Goal: Check status: Check status

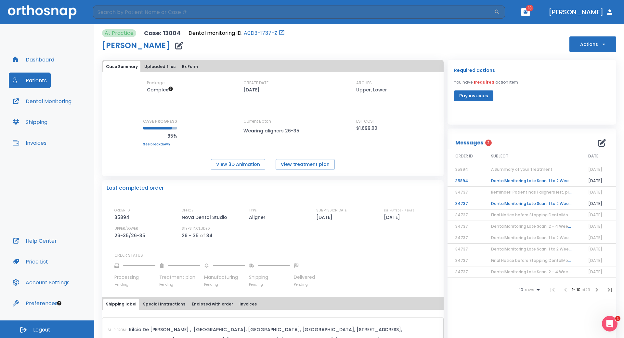
scroll to position [65, 0]
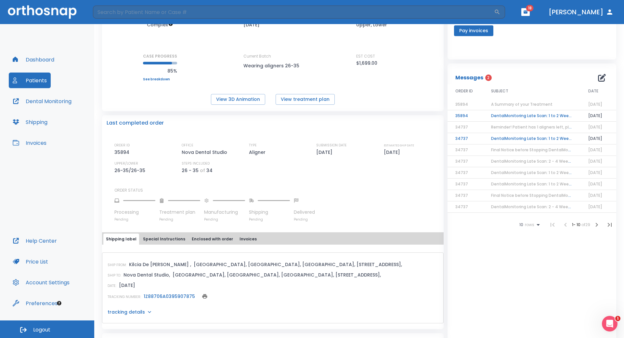
click at [40, 78] on button "Patients" at bounding box center [30, 80] width 42 height 16
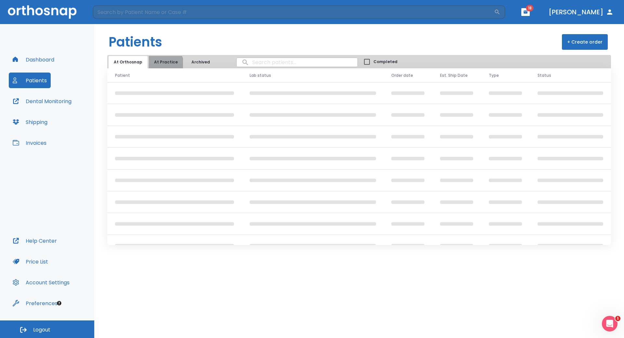
click at [163, 64] on button "At Practice" at bounding box center [166, 62] width 34 height 12
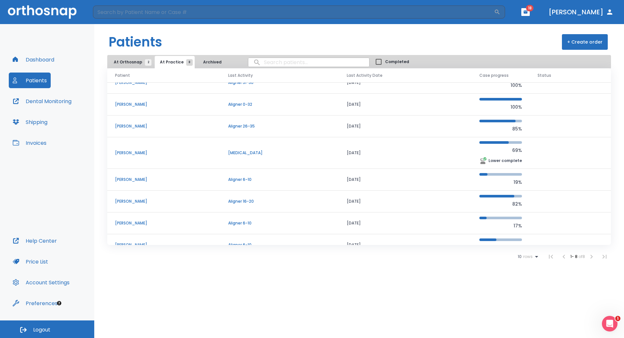
scroll to position [22, 0]
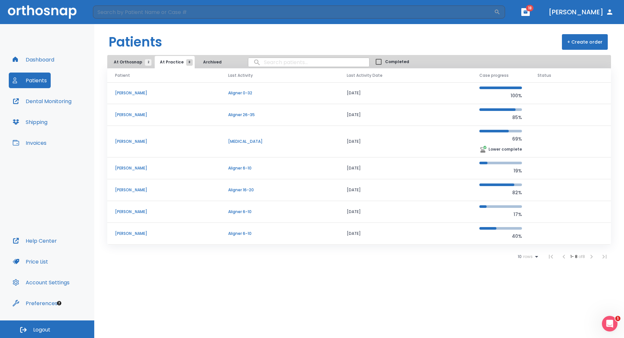
click at [127, 232] on p "[PERSON_NAME]" at bounding box center [164, 233] width 98 height 6
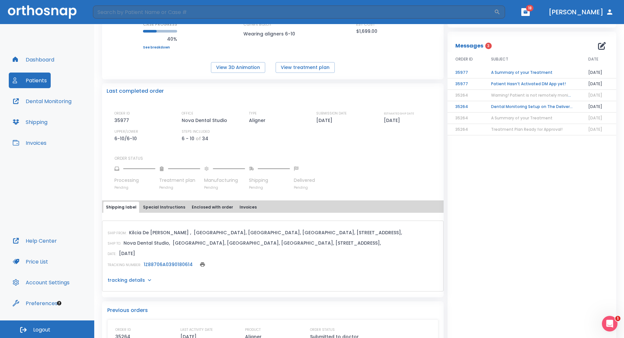
scroll to position [98, 0]
click at [169, 265] on link "1Z88706A0390180614" at bounding box center [168, 263] width 49 height 7
